Goal: Task Accomplishment & Management: Complete application form

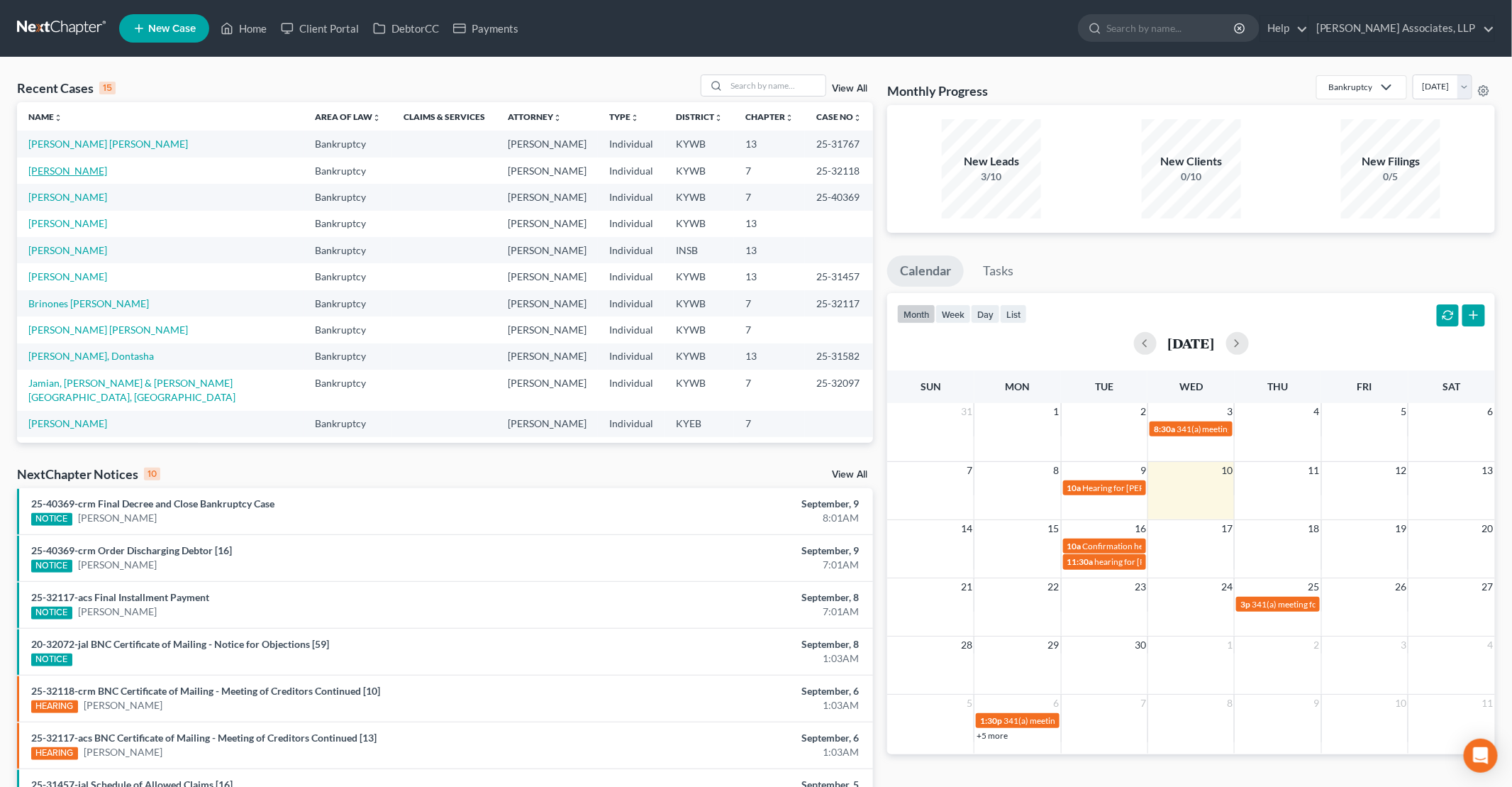
click at [63, 170] on link "[PERSON_NAME]" at bounding box center [68, 170] width 79 height 12
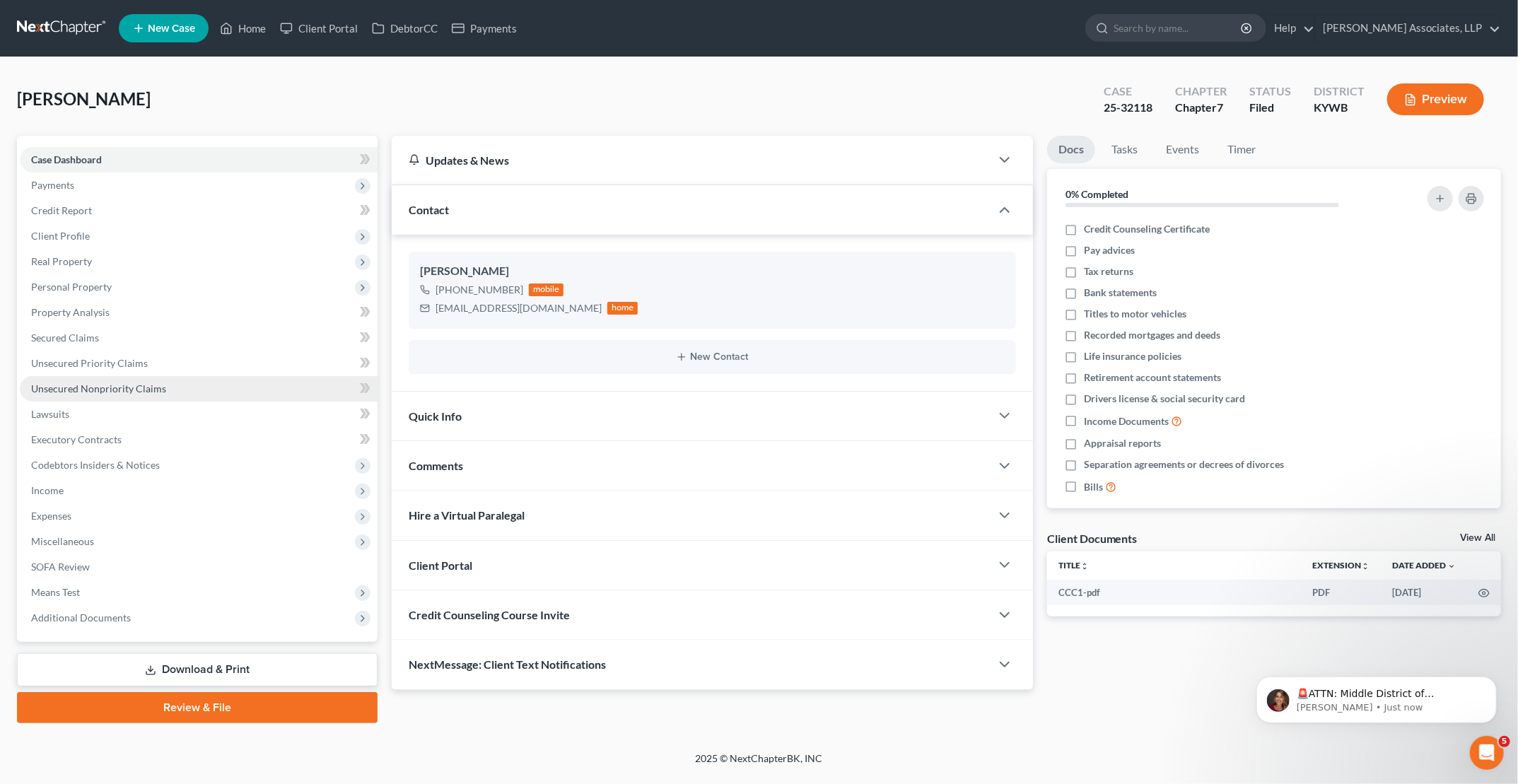
click at [97, 384] on span "Unsecured Nonpriority Claims" at bounding box center [99, 388] width 135 height 12
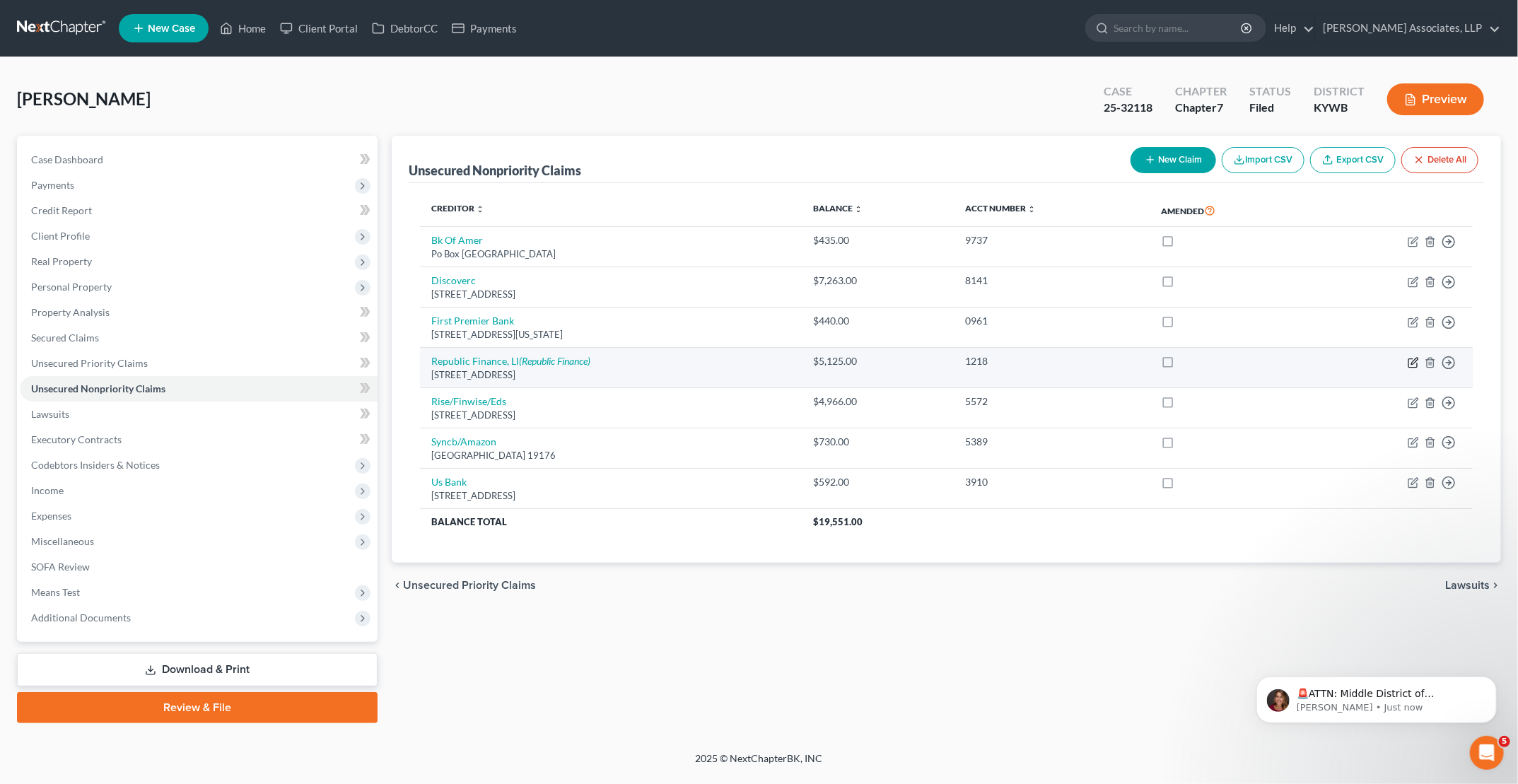
click at [1410, 361] on icon "button" at bounding box center [1413, 362] width 11 height 11
select select "18"
select select "1"
select select "0"
select select "18"
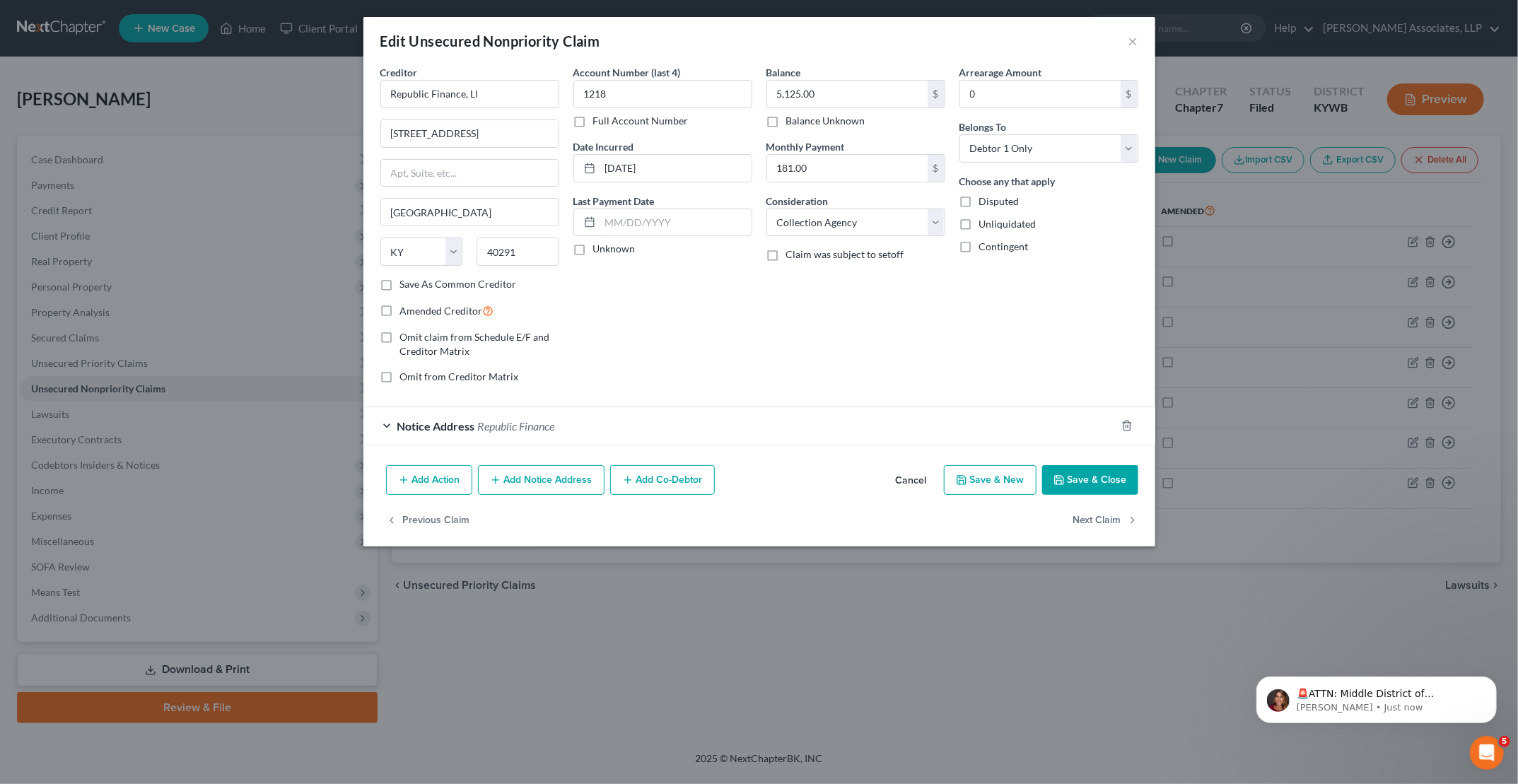
click at [387, 426] on div "Notice Address Republic Finance" at bounding box center [739, 425] width 752 height 37
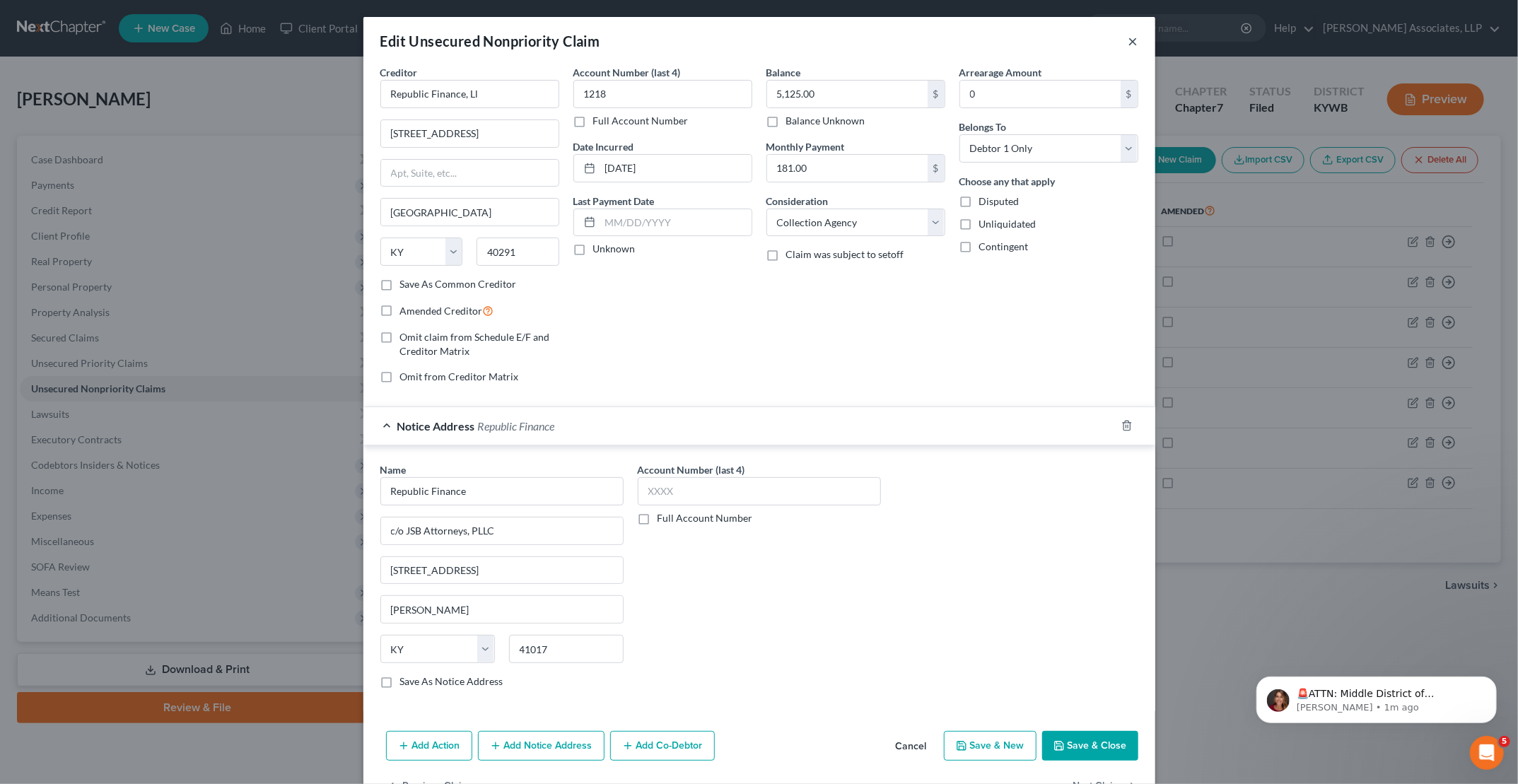
click at [1131, 40] on button "×" at bounding box center [1133, 41] width 10 height 17
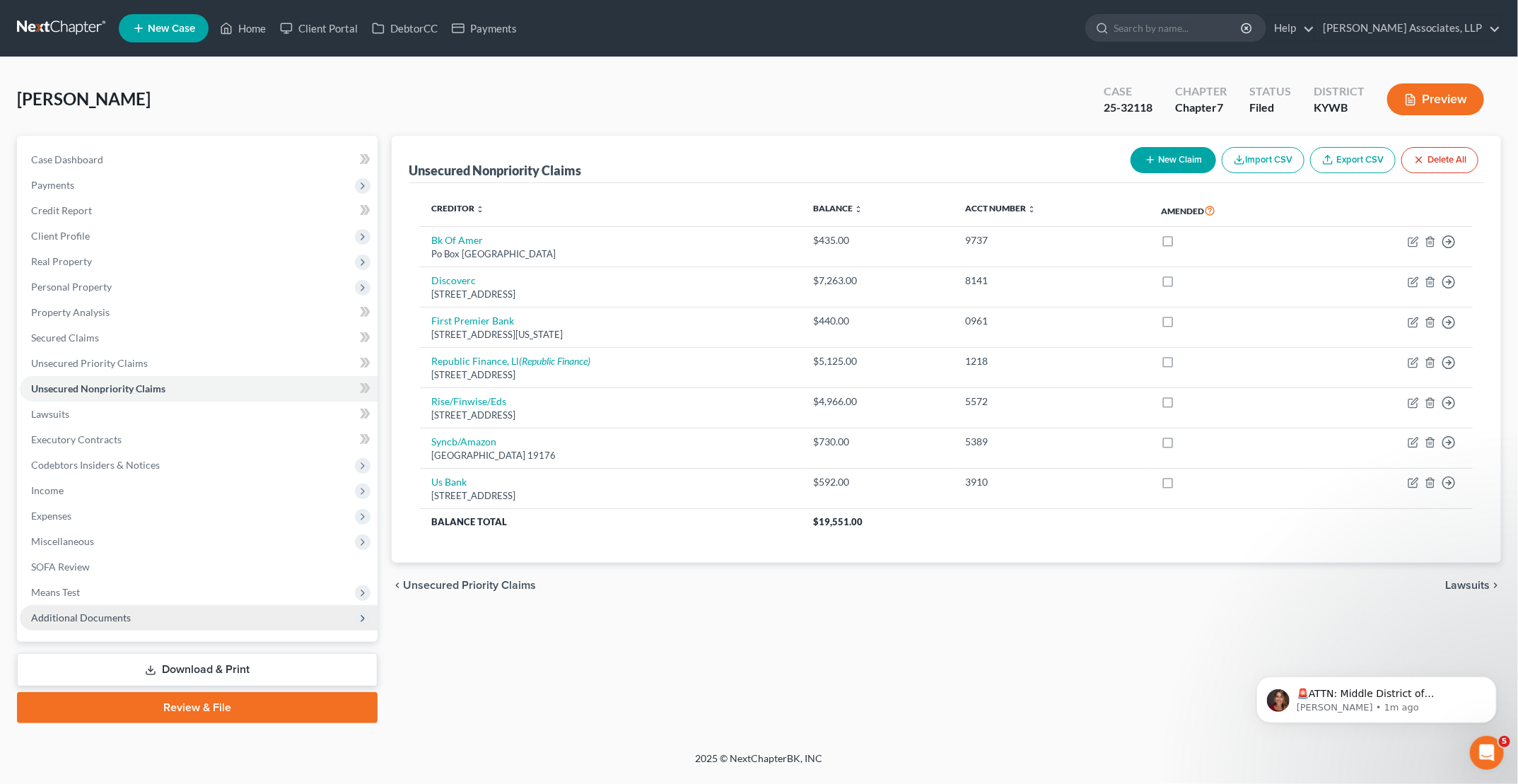
click at [364, 621] on icon at bounding box center [363, 619] width 11 height 11
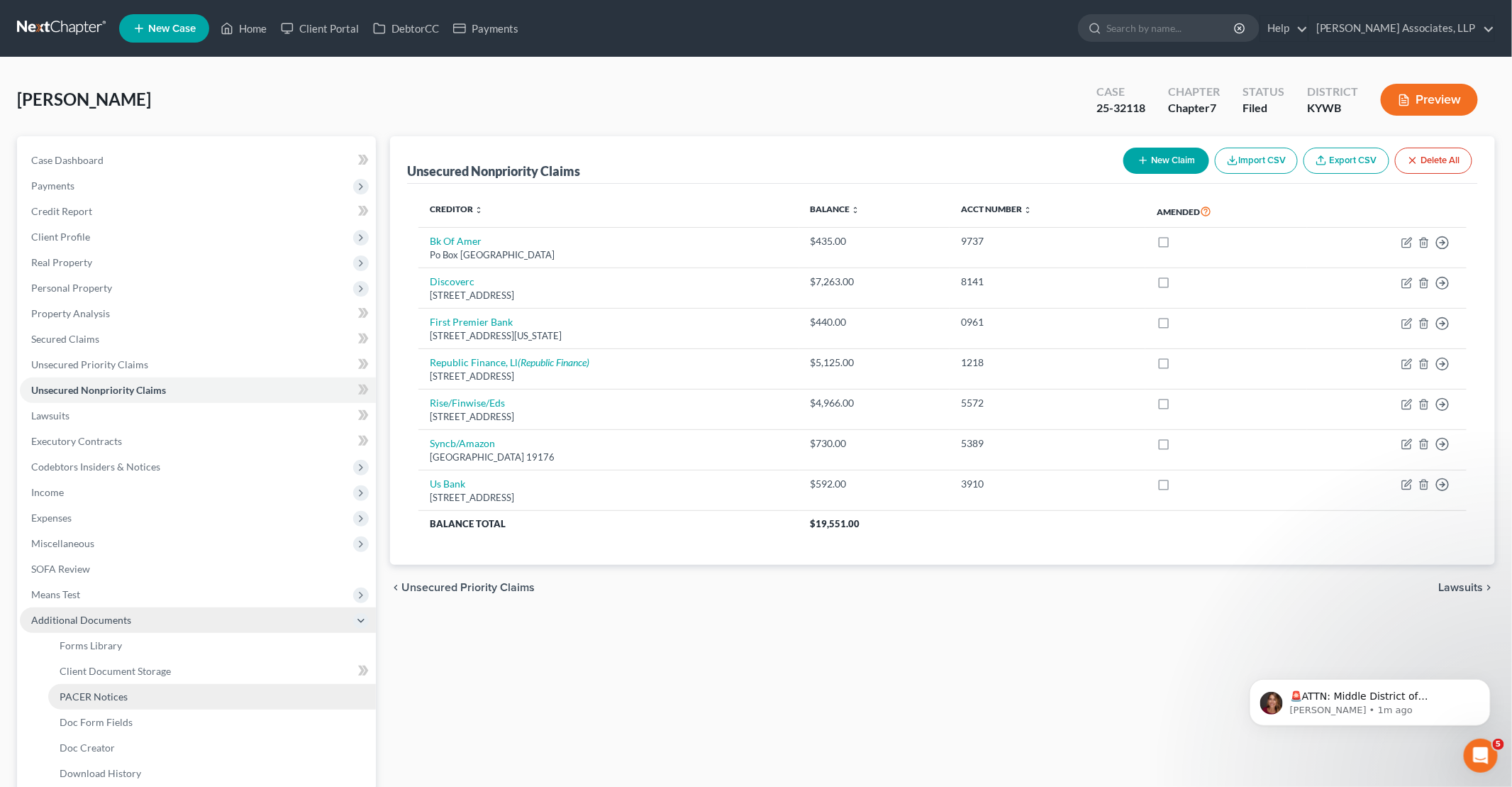
click at [163, 694] on link "PACER Notices" at bounding box center [211, 696] width 327 height 26
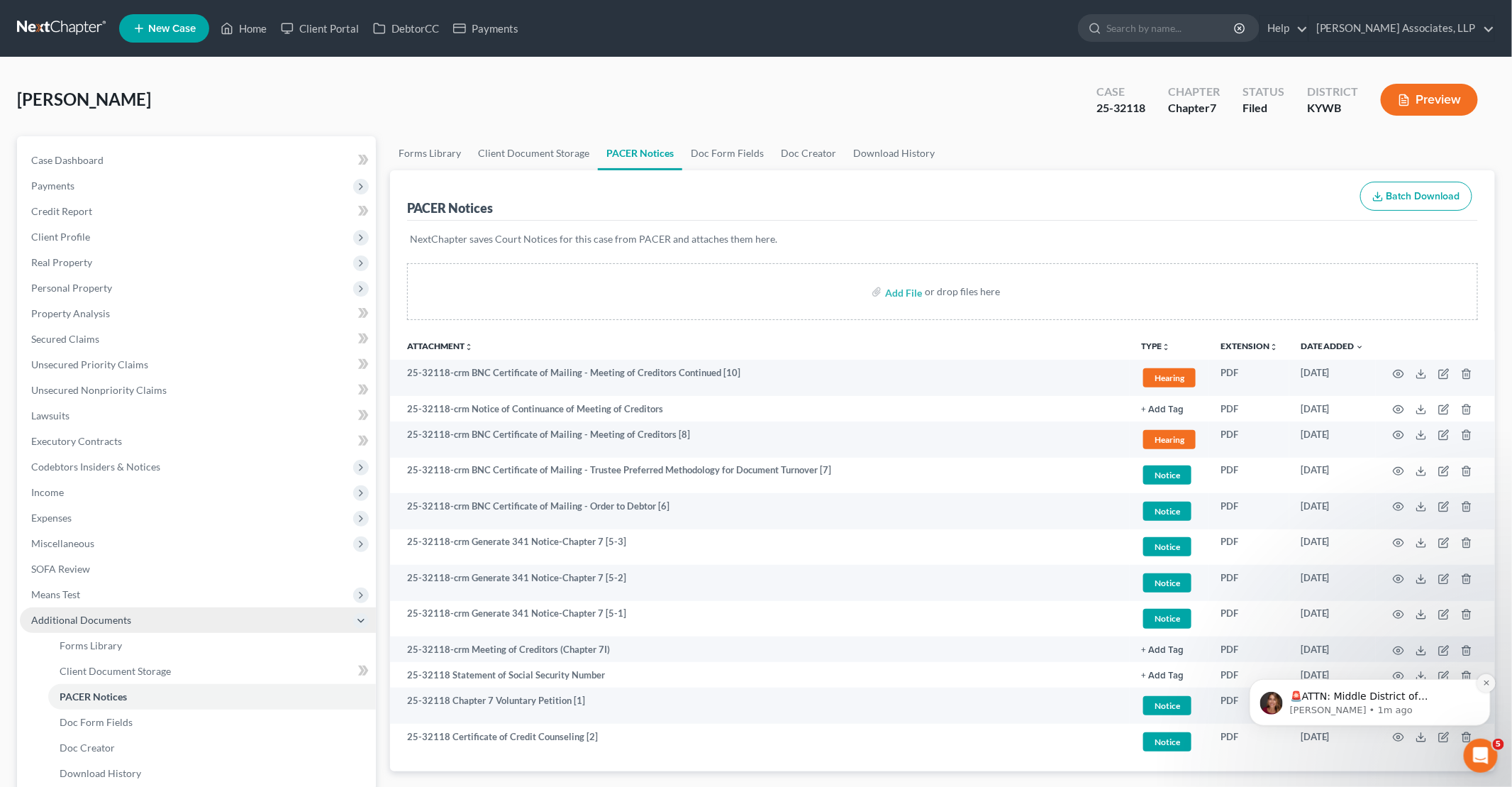
click at [1485, 683] on icon "Dismiss notification" at bounding box center [1485, 681] width 8 height 8
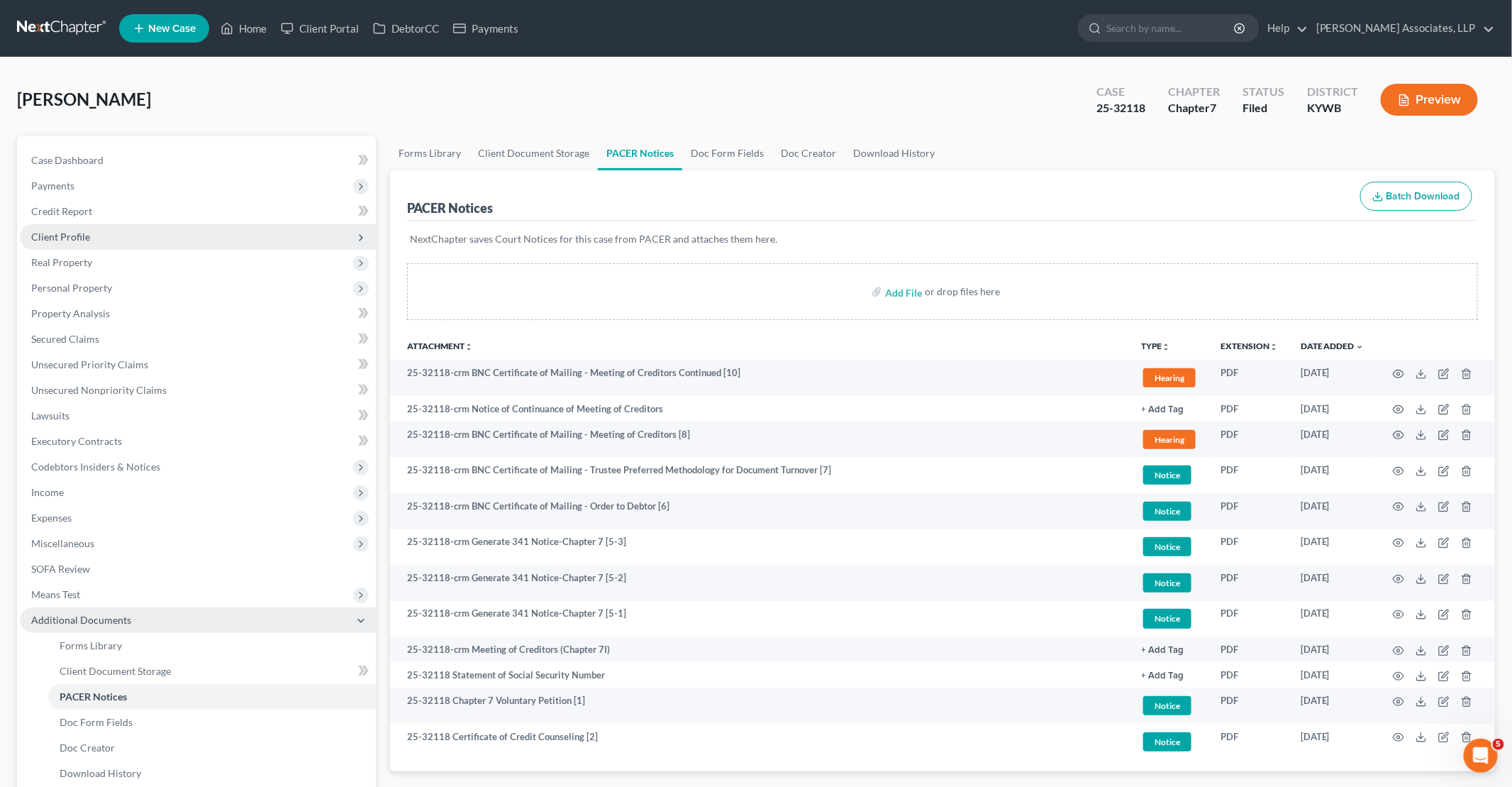
click at [87, 239] on span "Client Profile" at bounding box center [60, 236] width 59 height 12
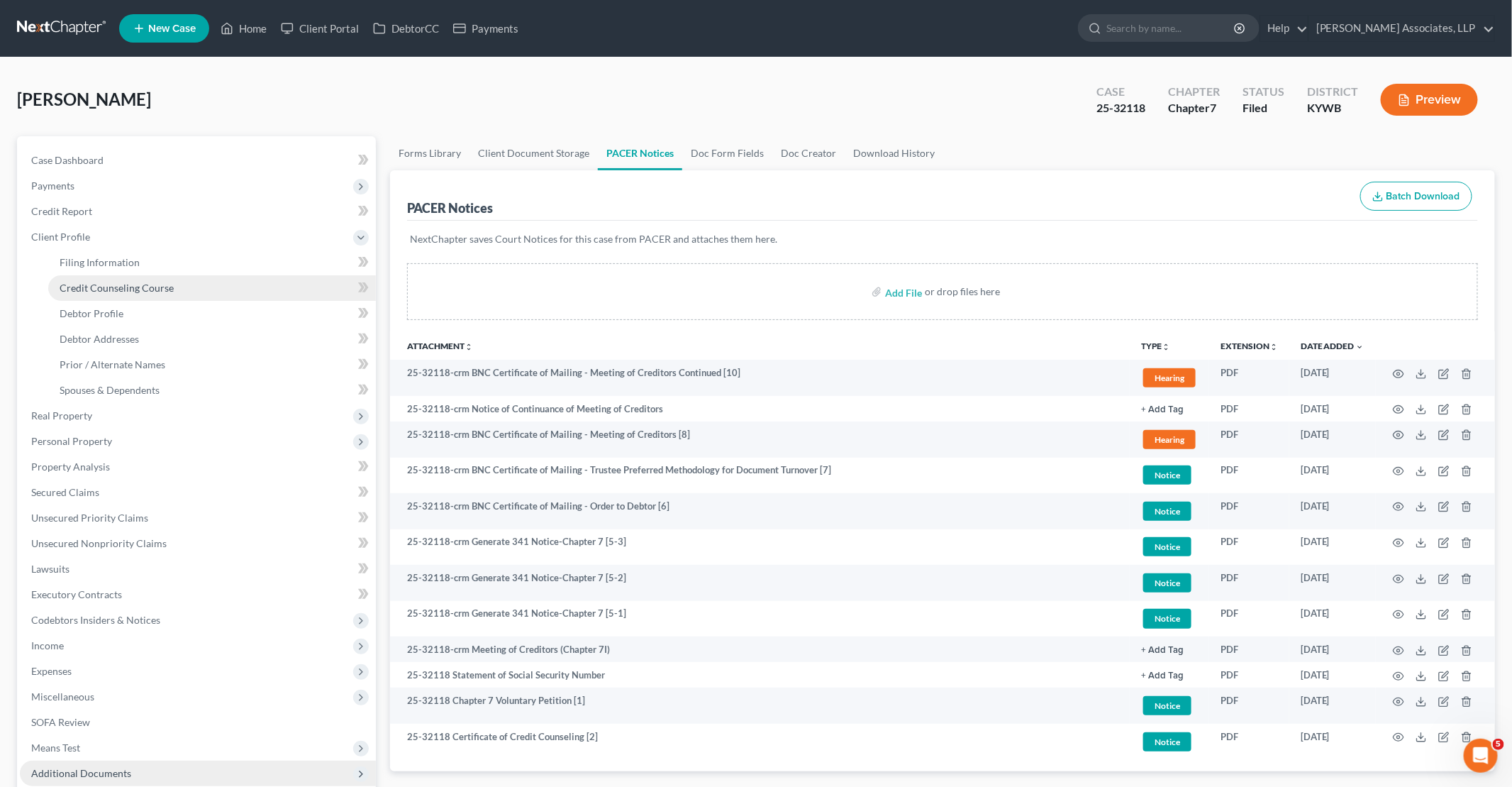
click at [114, 287] on span "Credit Counseling Course" at bounding box center [116, 287] width 114 height 12
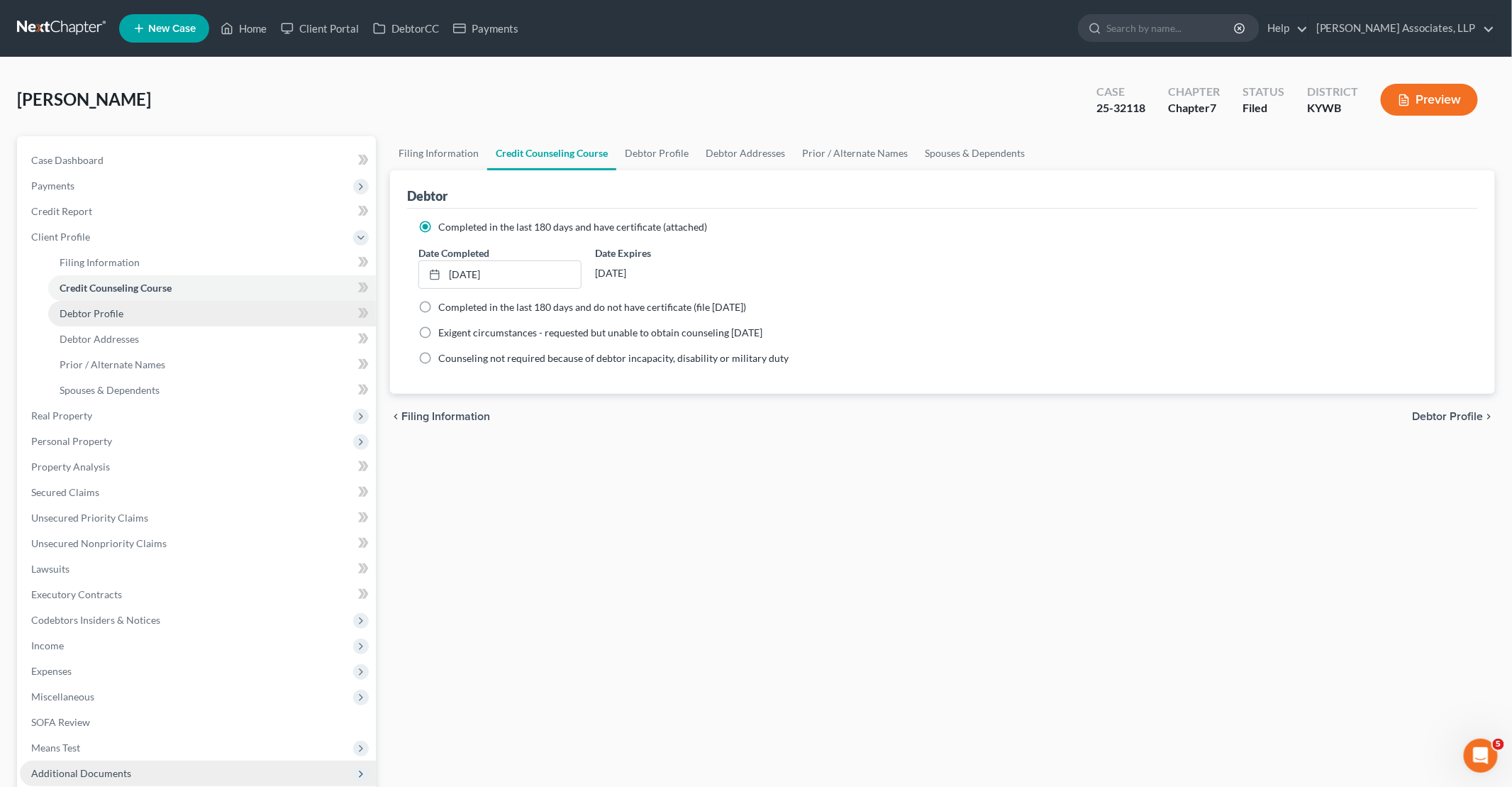
click at [111, 314] on span "Debtor Profile" at bounding box center [91, 313] width 64 height 12
select select "0"
